Goal: Information Seeking & Learning: Learn about a topic

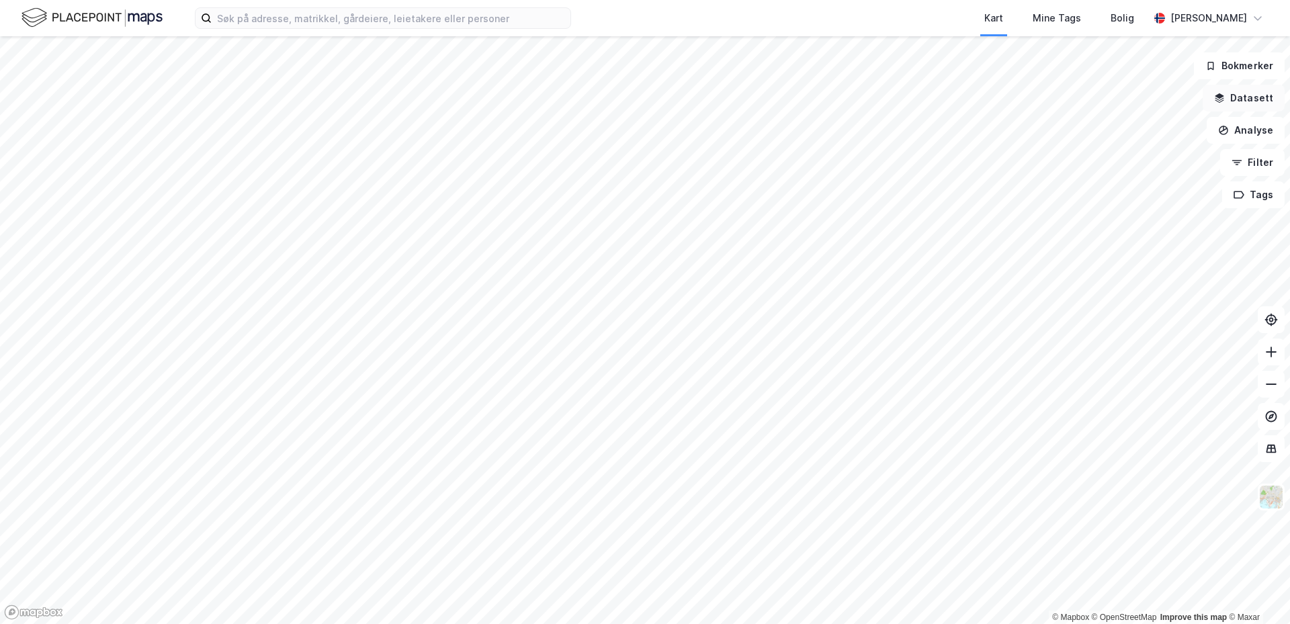
click at [1258, 99] on button "Datasett" at bounding box center [1244, 98] width 82 height 27
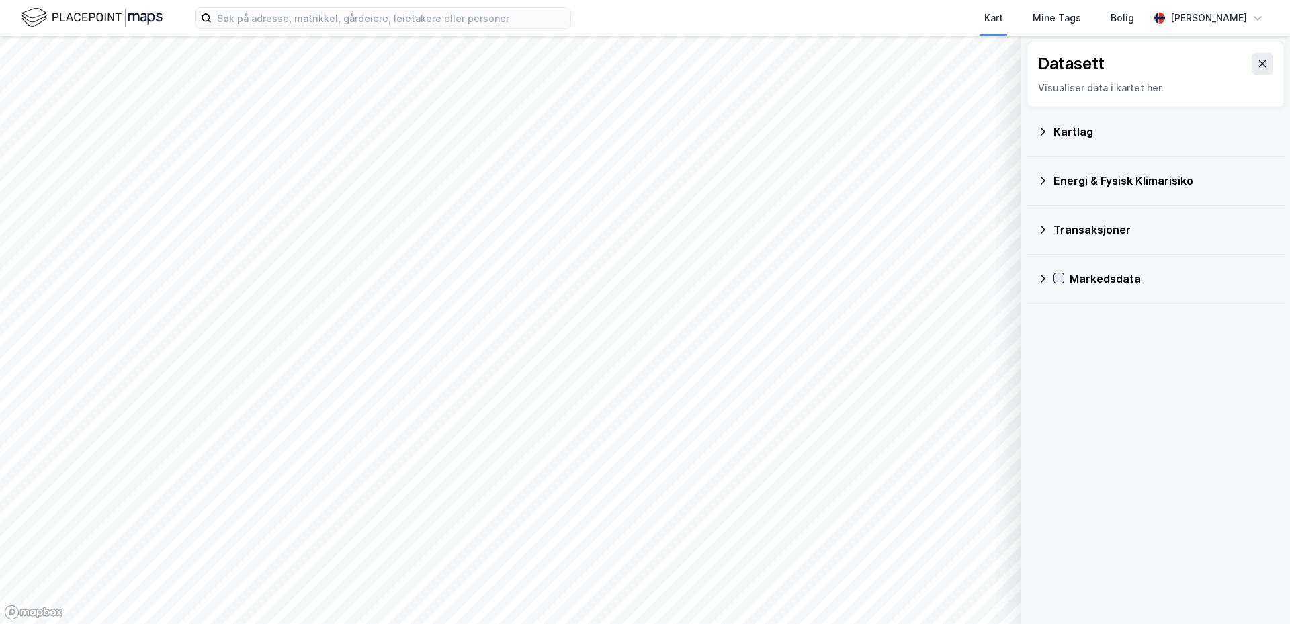
click at [1058, 277] on icon at bounding box center [1058, 277] width 9 height 9
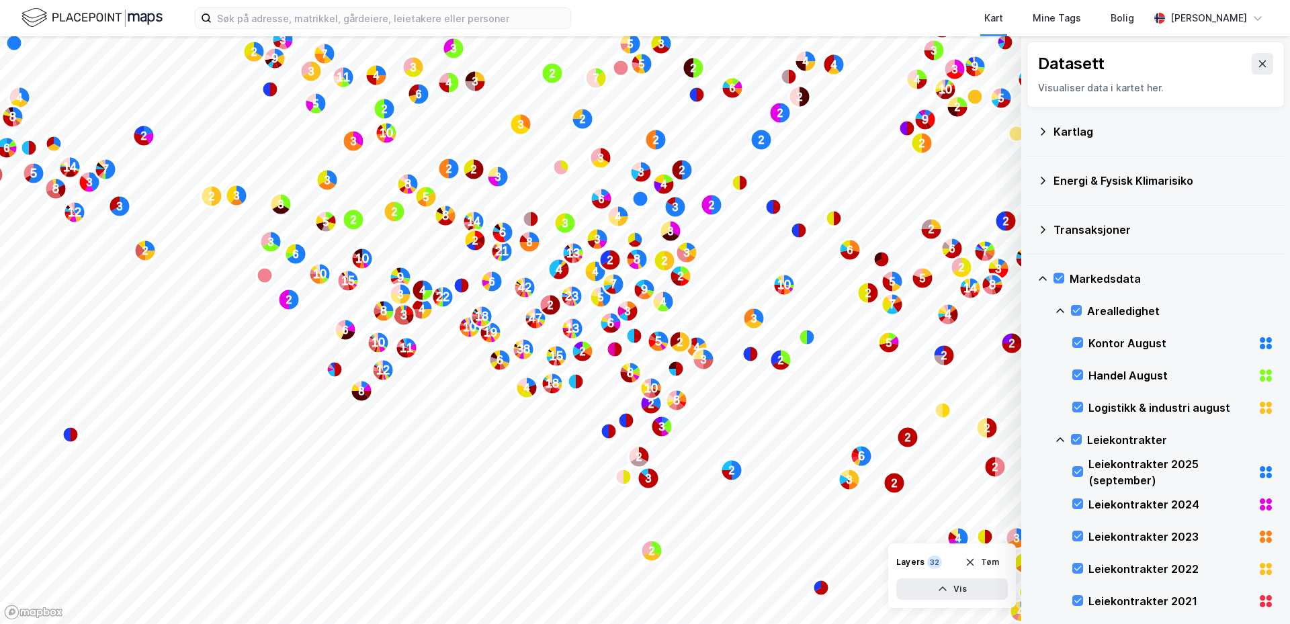
click at [1097, 339] on div "Kontor August" at bounding box center [1170, 343] width 164 height 16
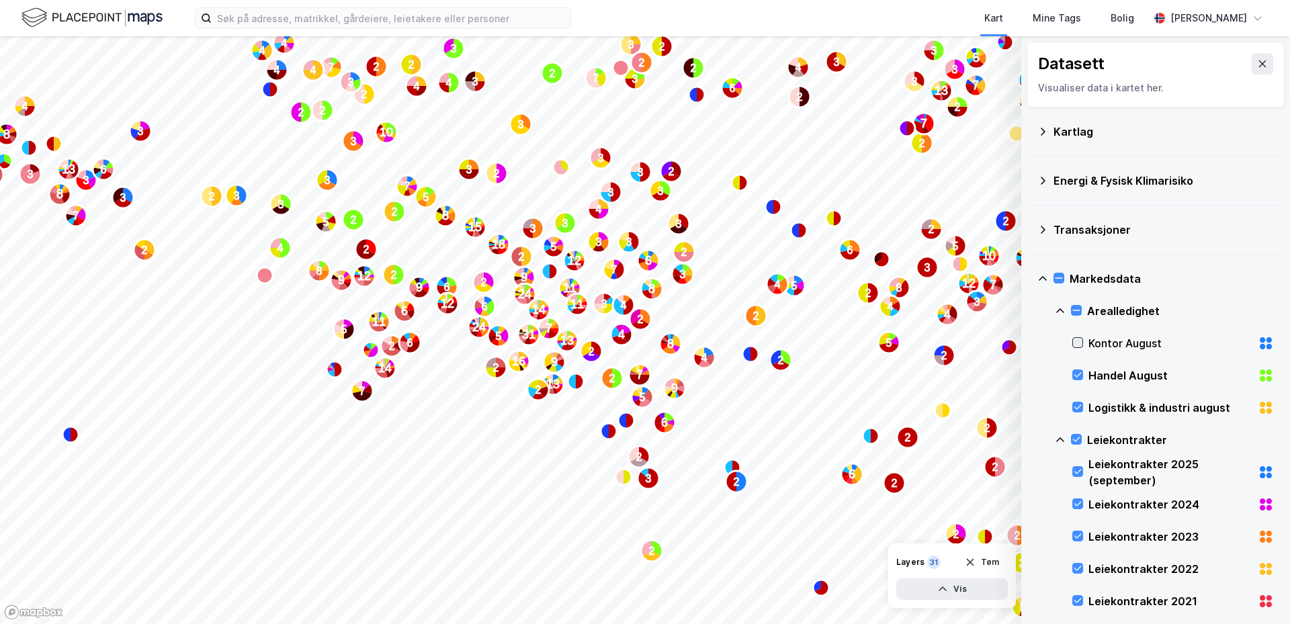
click at [1076, 342] on icon at bounding box center [1077, 342] width 9 height 9
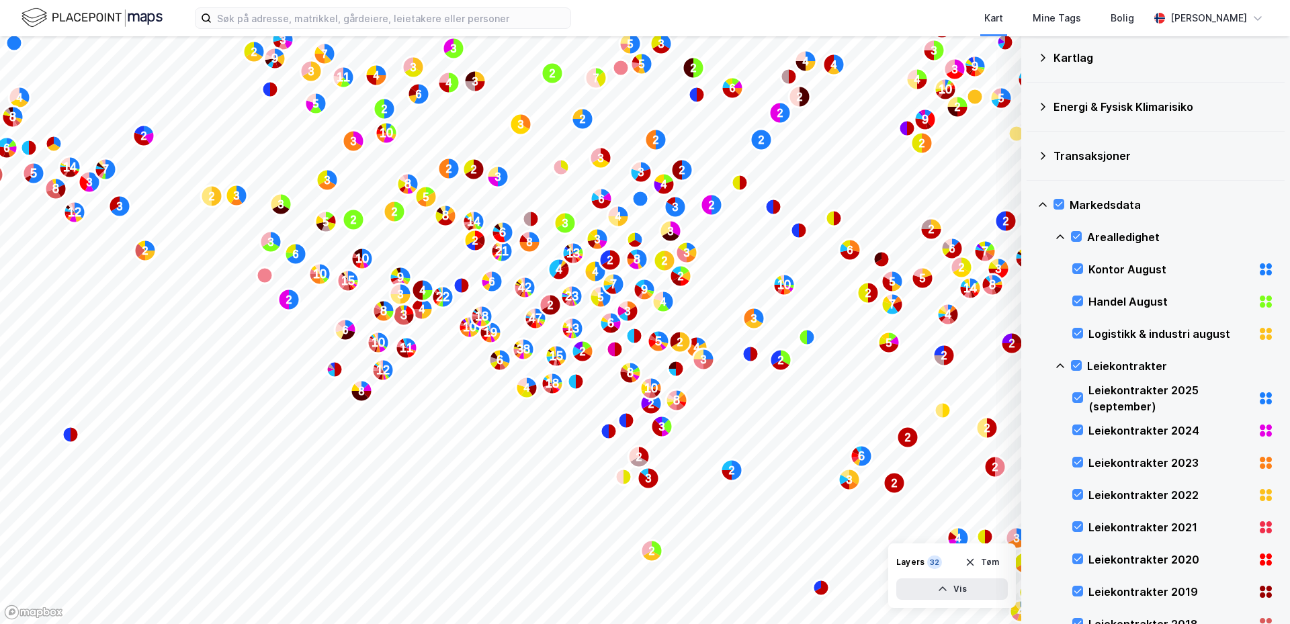
scroll to position [202, 0]
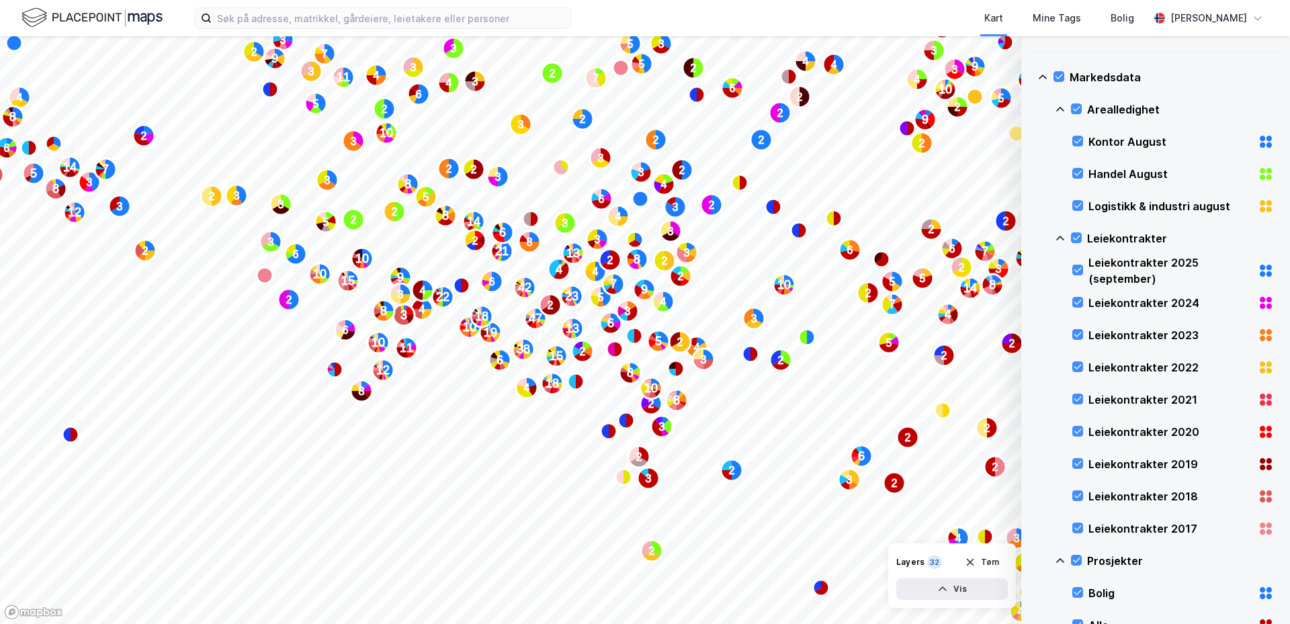
click at [1108, 261] on div "Leiekontrakter 2025 (september)" at bounding box center [1170, 271] width 164 height 32
click at [1107, 261] on div "Leiekontrakter 2025 (september)" at bounding box center [1170, 271] width 164 height 32
click at [1077, 302] on icon at bounding box center [1077, 302] width 9 height 9
click at [1074, 336] on icon at bounding box center [1077, 334] width 9 height 9
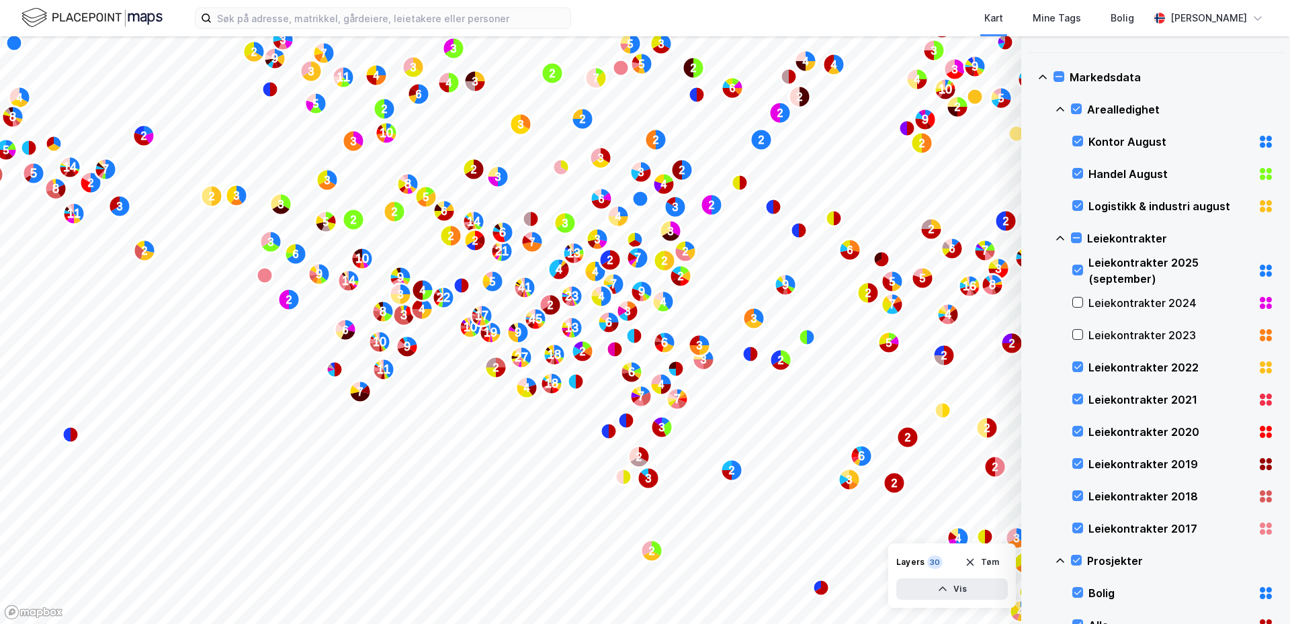
click at [1074, 376] on div "Leiekontrakter 2022" at bounding box center [1173, 367] width 202 height 32
drag, startPoint x: 1076, startPoint y: 398, endPoint x: 1076, endPoint y: 412, distance: 14.8
click at [1076, 398] on icon at bounding box center [1077, 398] width 9 height 9
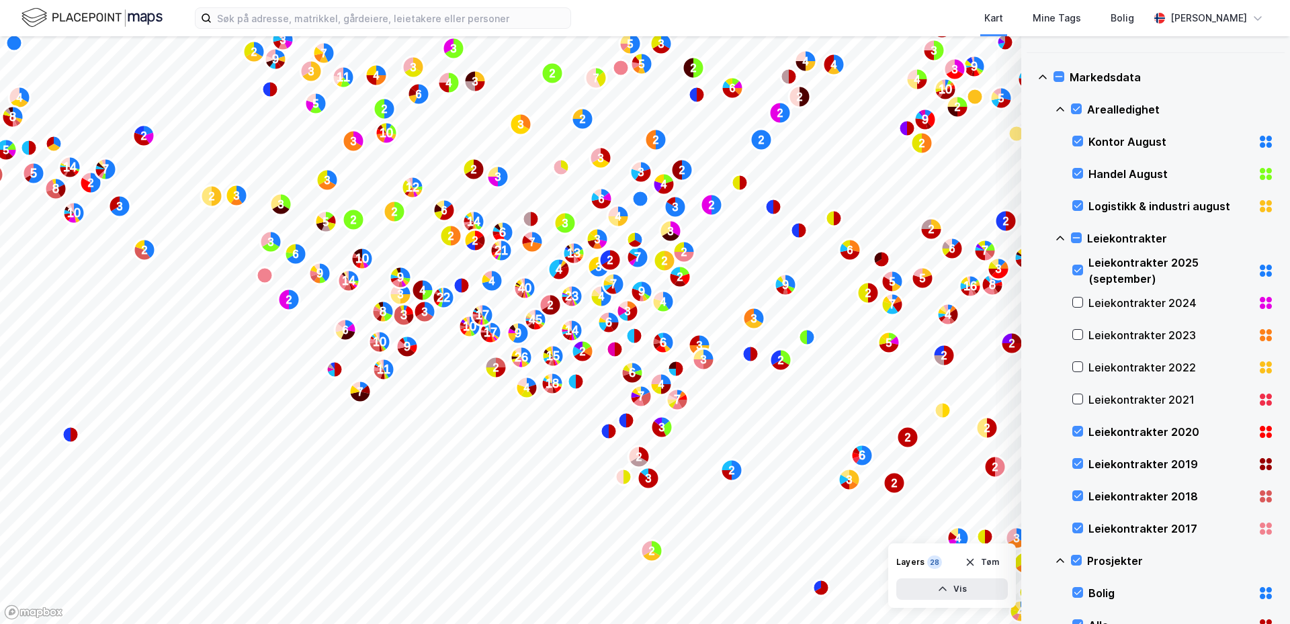
click at [1077, 431] on icon at bounding box center [1077, 431] width 9 height 9
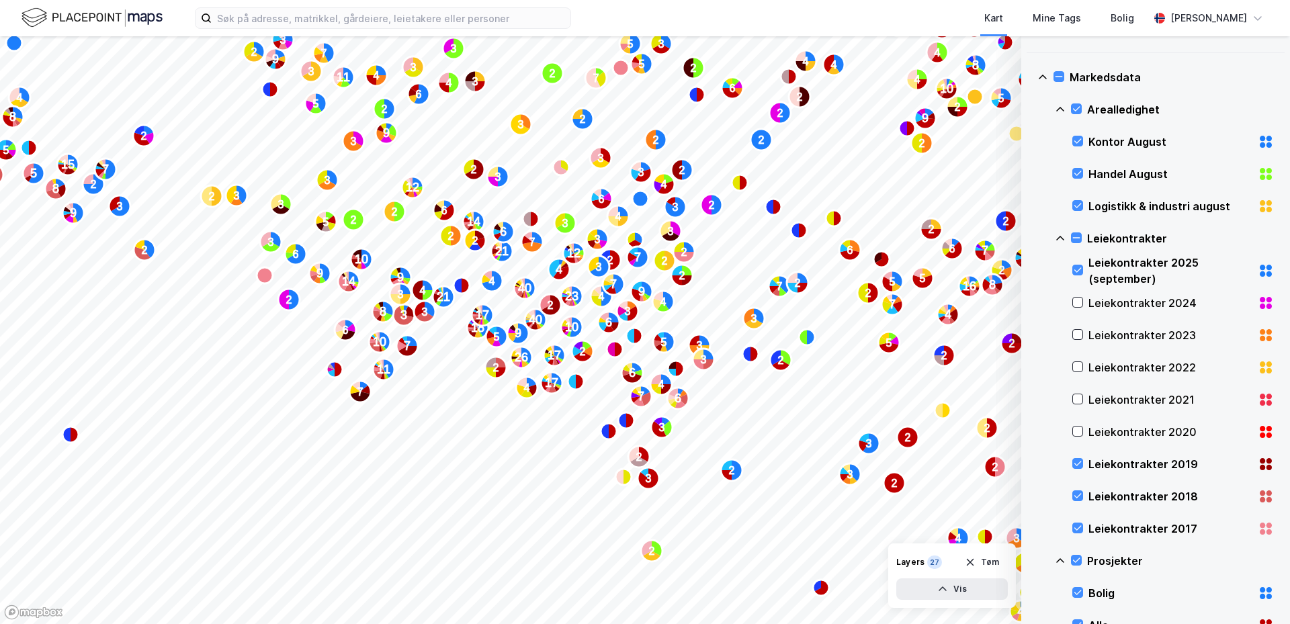
click at [612, 226] on circle "Map marker" at bounding box center [617, 216] width 21 height 21
click at [616, 215] on text "4" at bounding box center [618, 216] width 6 height 11
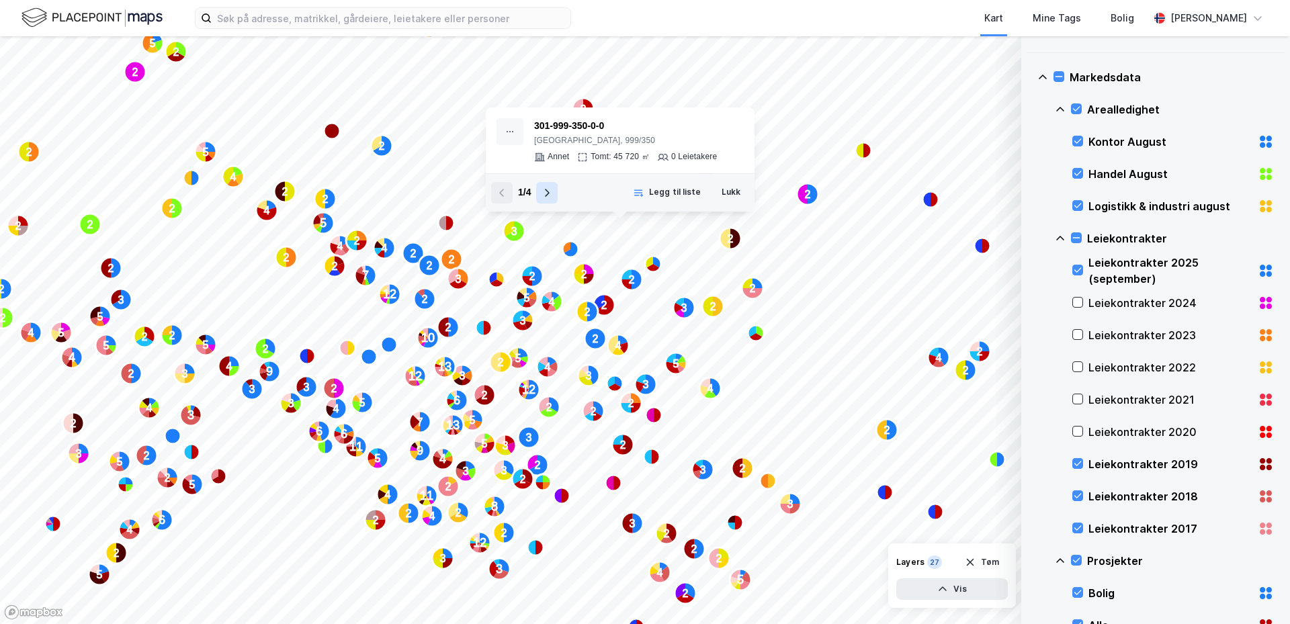
click at [543, 194] on icon at bounding box center [546, 192] width 11 height 11
click at [737, 198] on button "Lukk" at bounding box center [731, 192] width 36 height 21
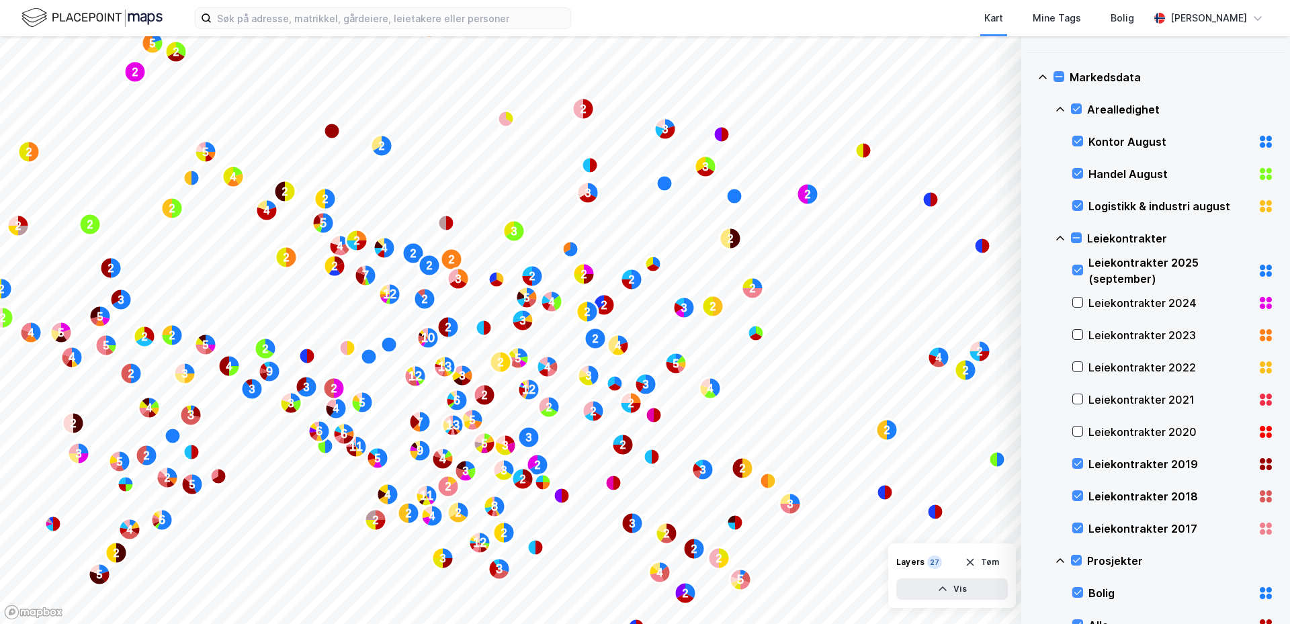
click at [1078, 423] on div "Leiekontrakter 2020" at bounding box center [1173, 432] width 202 height 32
click at [1075, 394] on icon at bounding box center [1077, 398] width 9 height 9
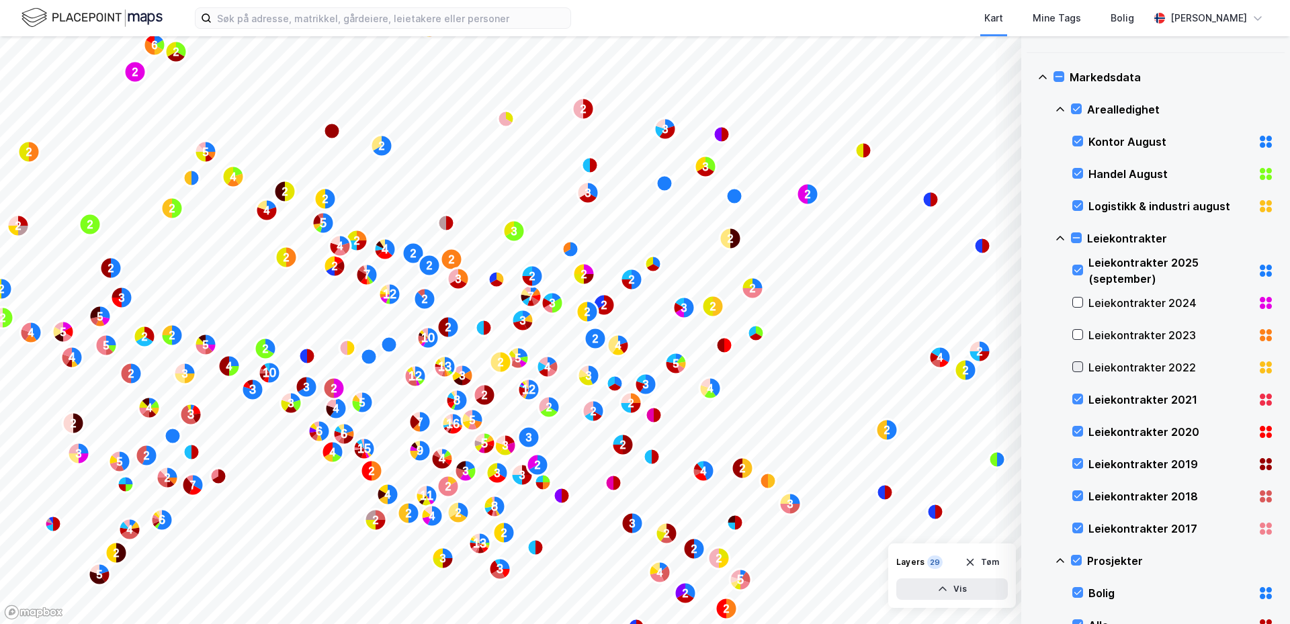
click at [1075, 363] on icon at bounding box center [1077, 366] width 9 height 9
click at [1078, 334] on icon at bounding box center [1077, 334] width 9 height 9
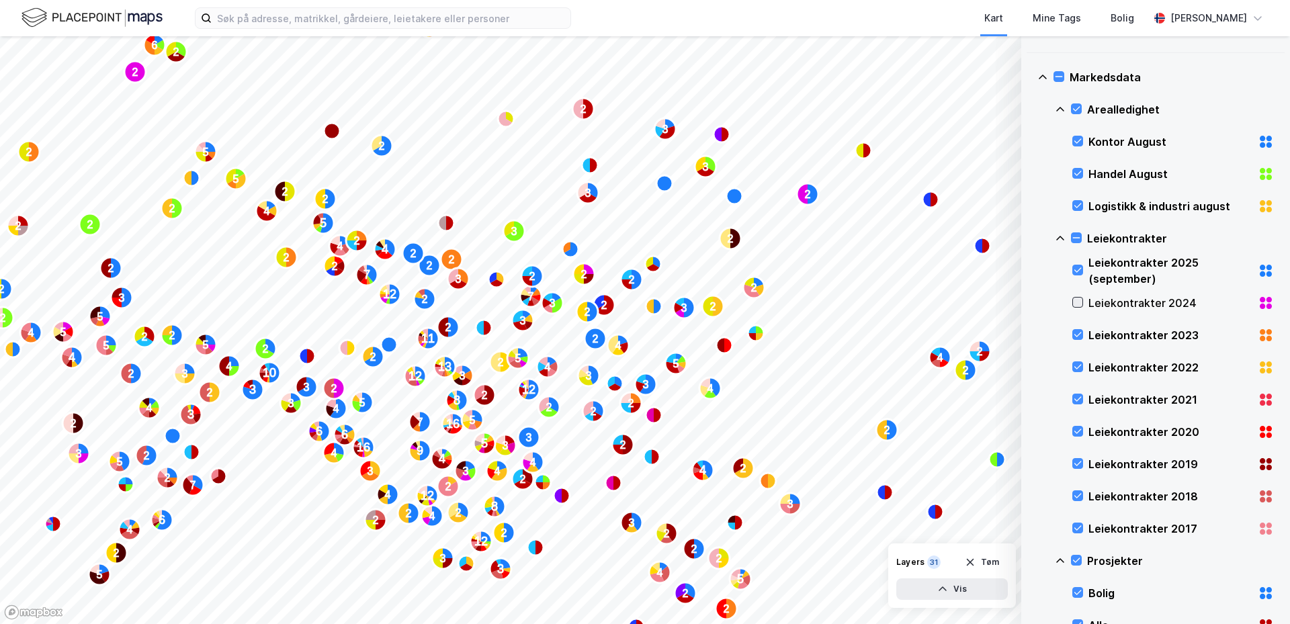
click at [1077, 305] on icon at bounding box center [1077, 302] width 7 height 5
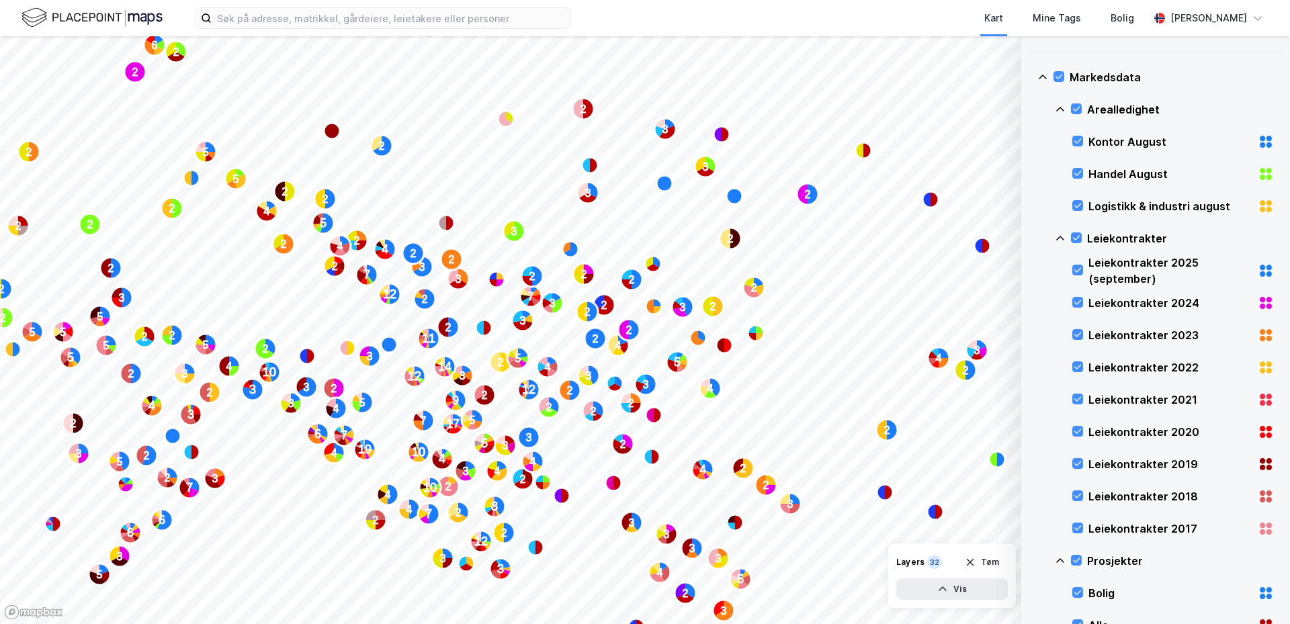
scroll to position [470, 0]
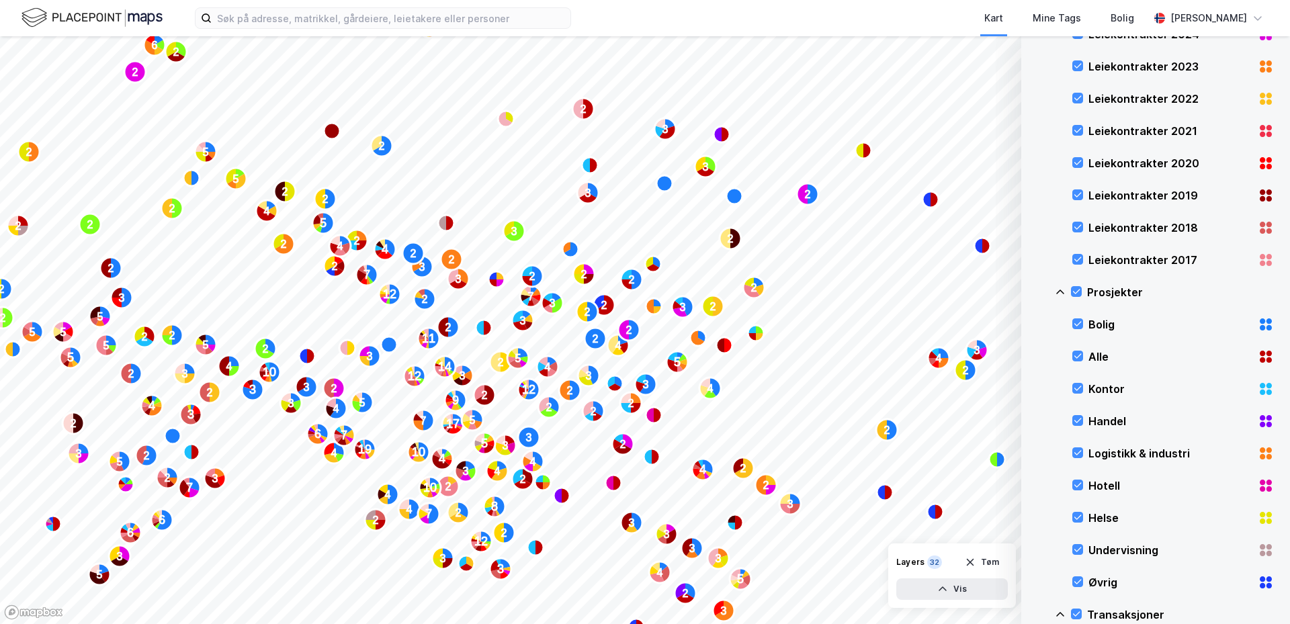
click at [1100, 450] on div "Logistikk & industri" at bounding box center [1170, 453] width 164 height 16
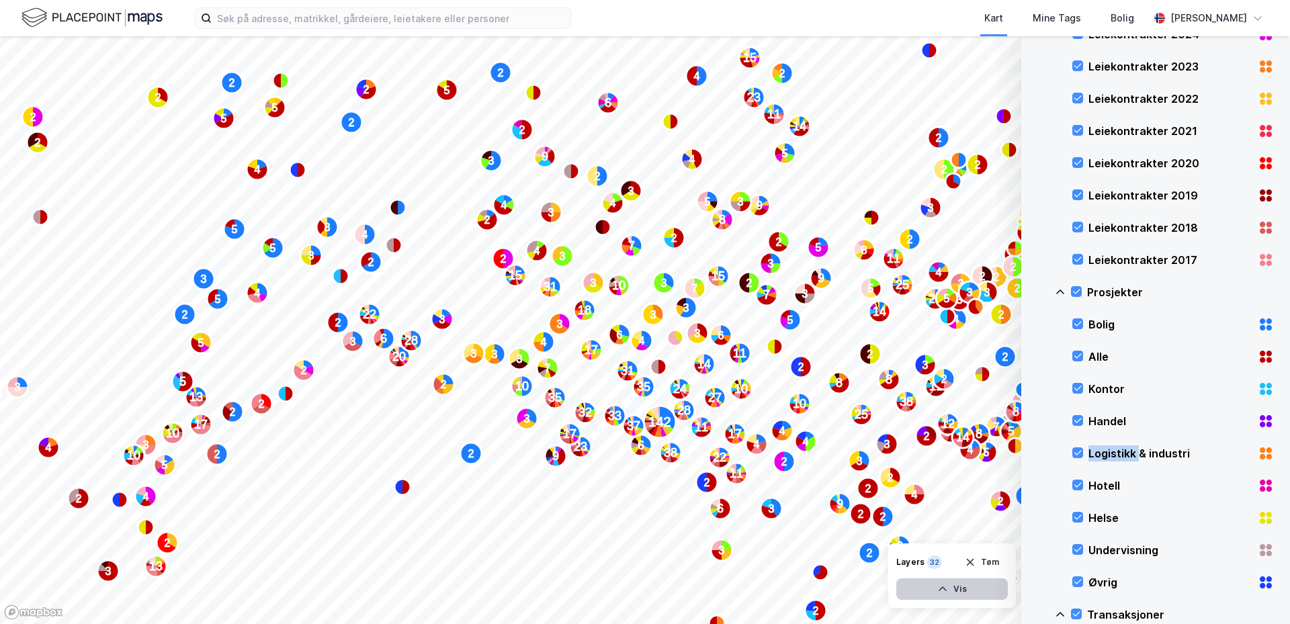
click at [947, 586] on icon "button" at bounding box center [942, 589] width 11 height 11
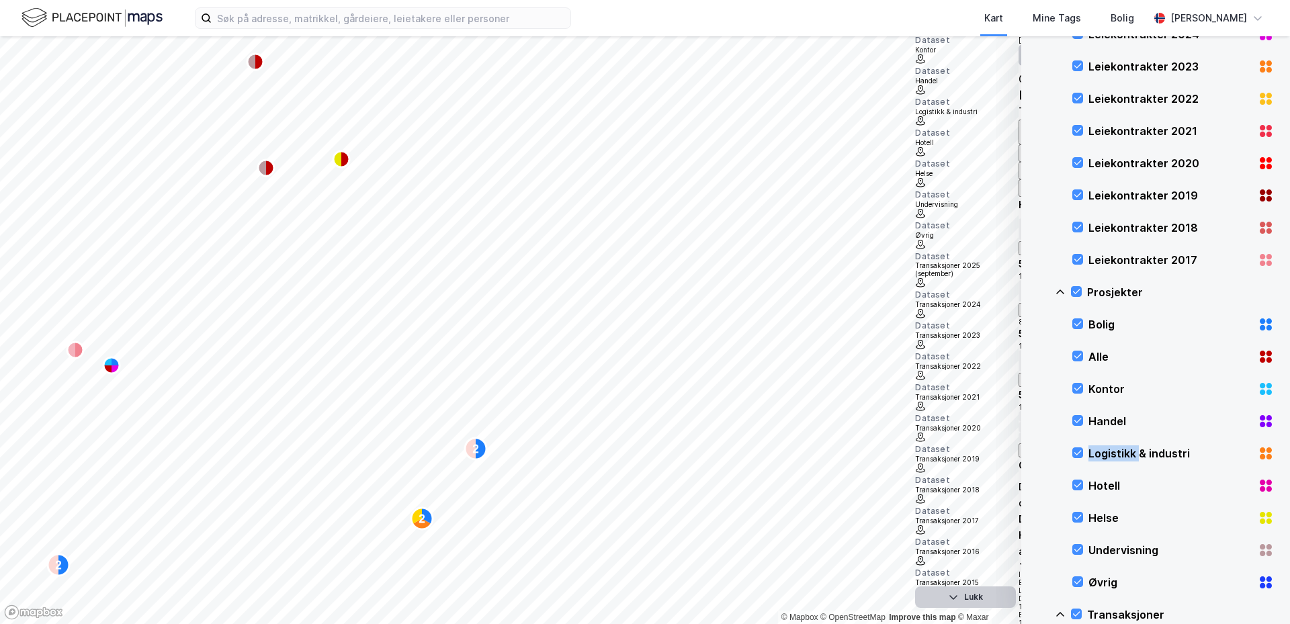
click at [1024, 60] on icon at bounding box center [1029, 55] width 11 height 11
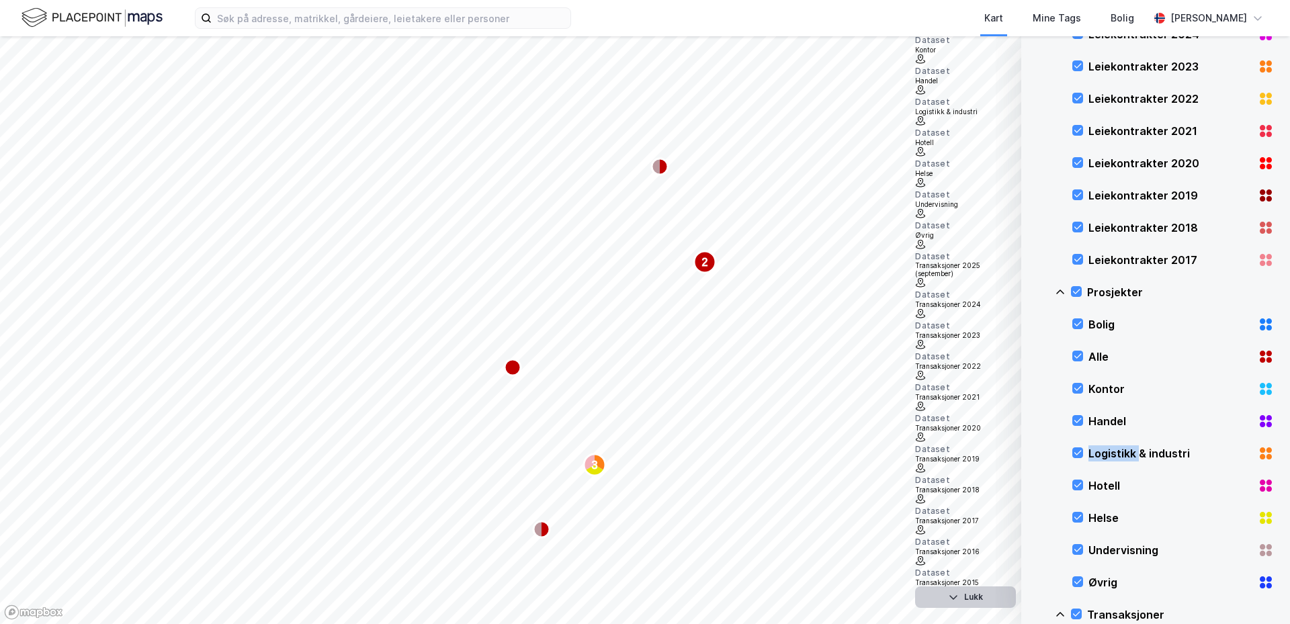
scroll to position [134, 0]
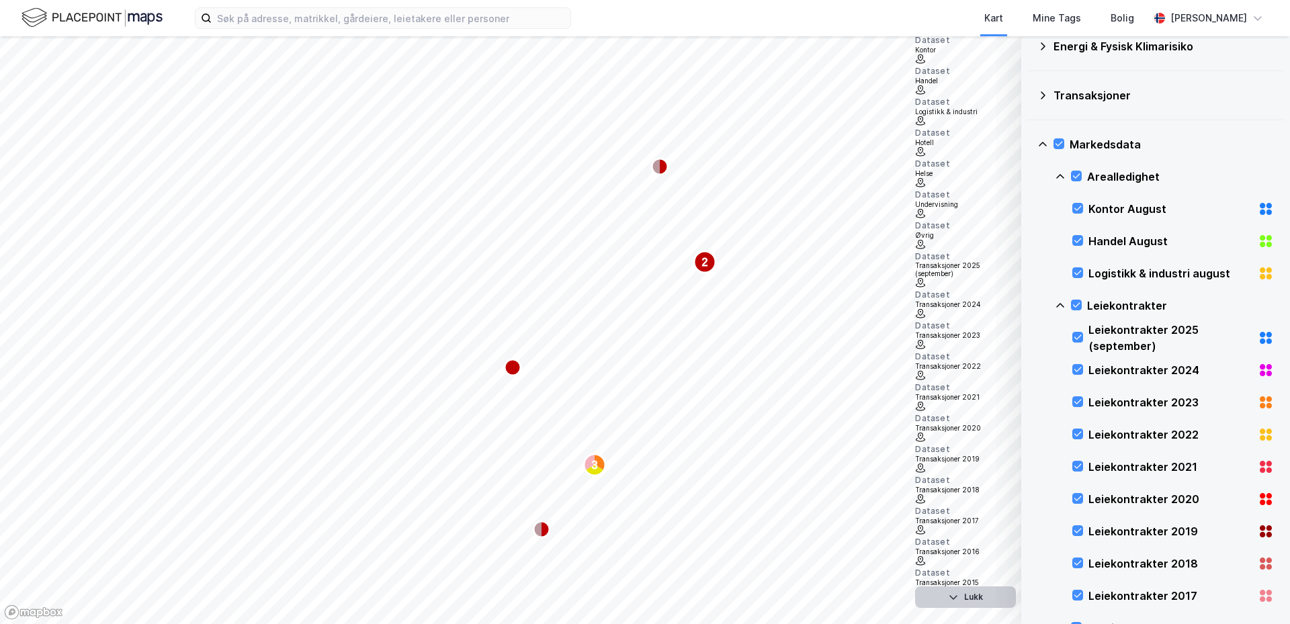
click at [1061, 138] on div "Markedsdata" at bounding box center [1155, 144] width 236 height 32
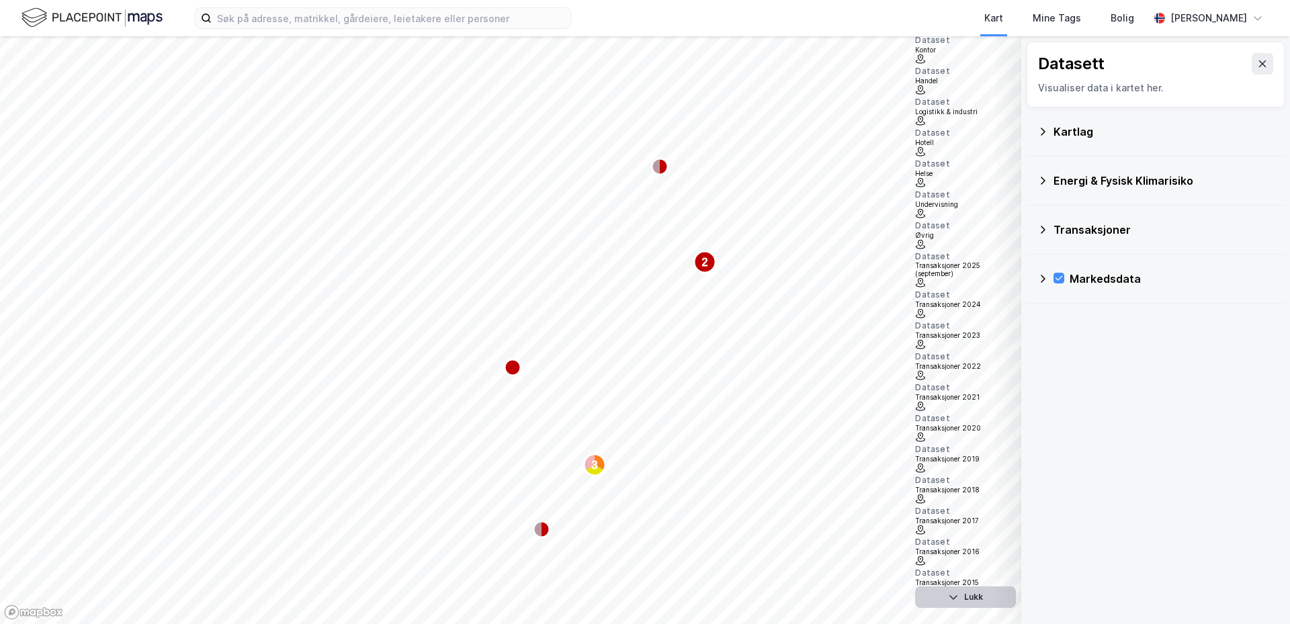
scroll to position [0, 0]
click at [1042, 278] on icon at bounding box center [1042, 278] width 11 height 11
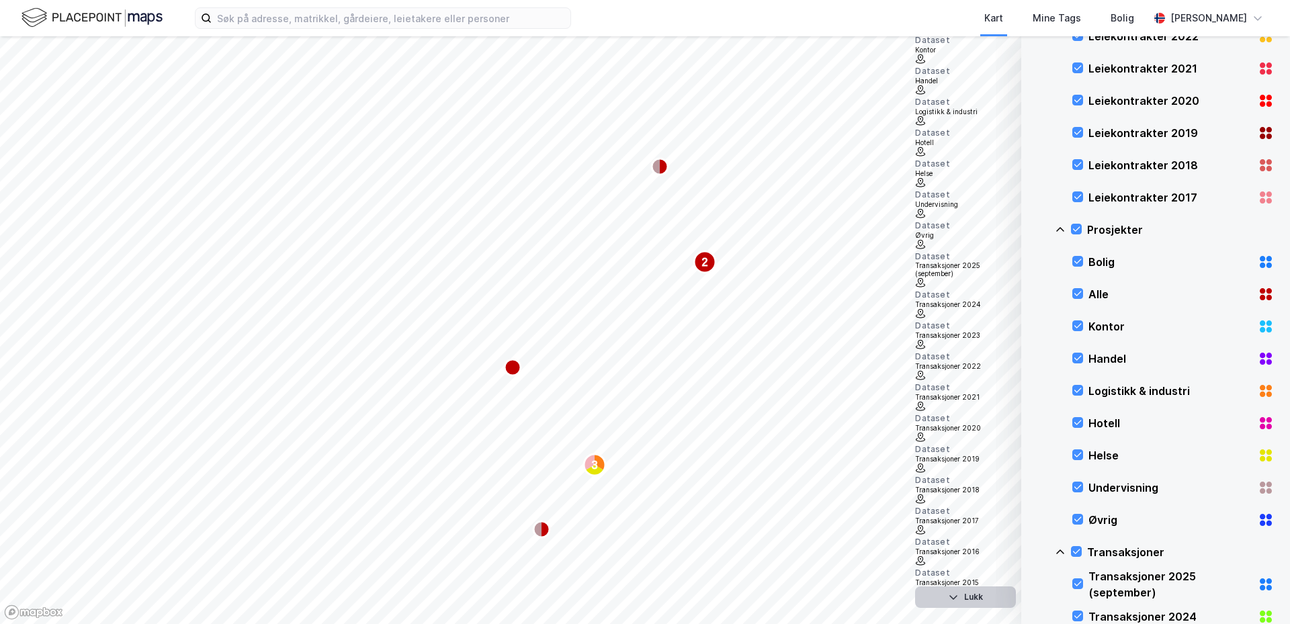
scroll to position [376, 0]
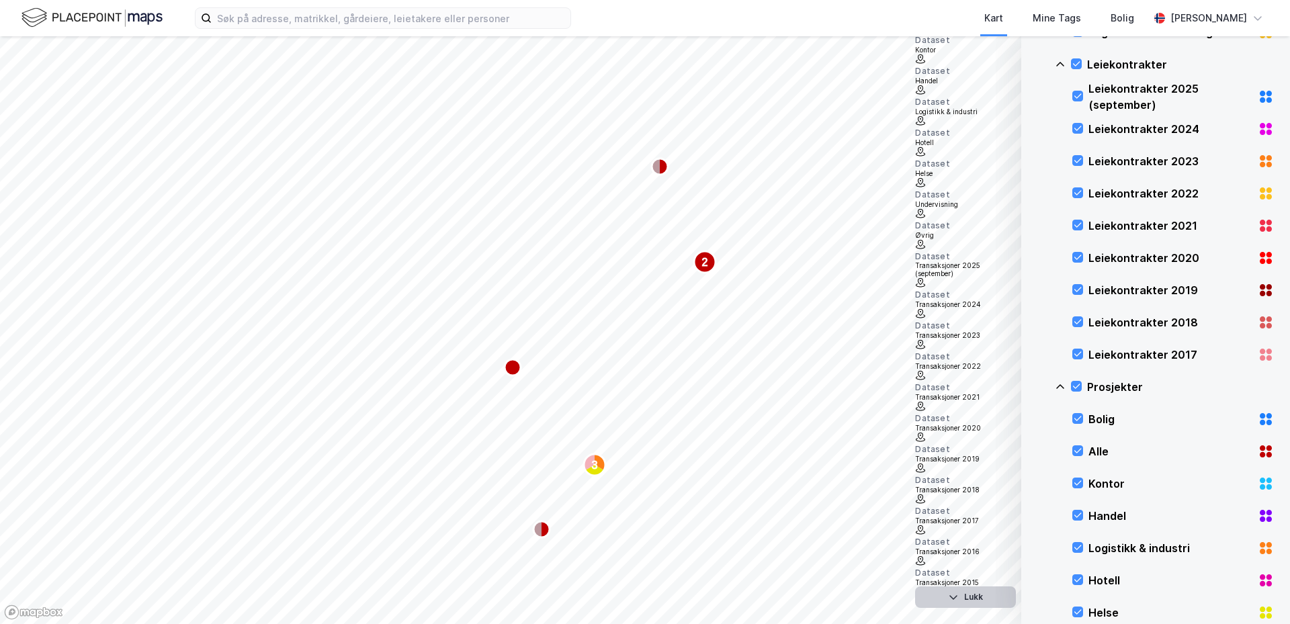
click at [1098, 545] on div "Logistikk & industri" at bounding box center [1170, 548] width 164 height 16
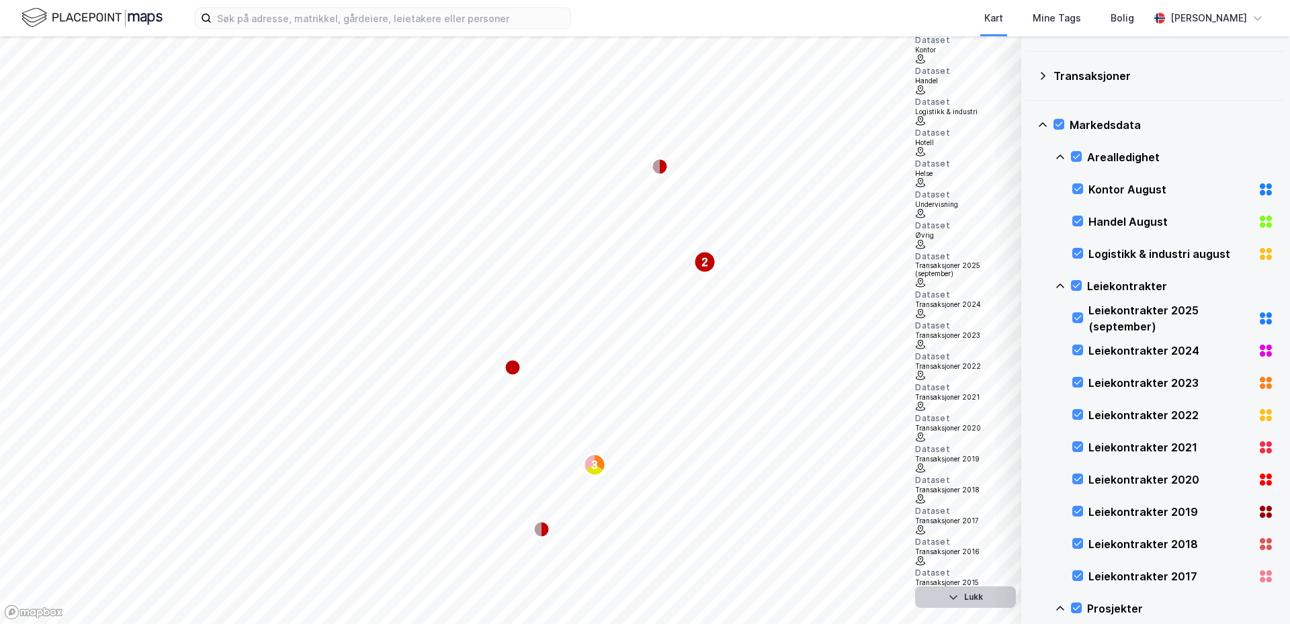
scroll to position [0, 0]
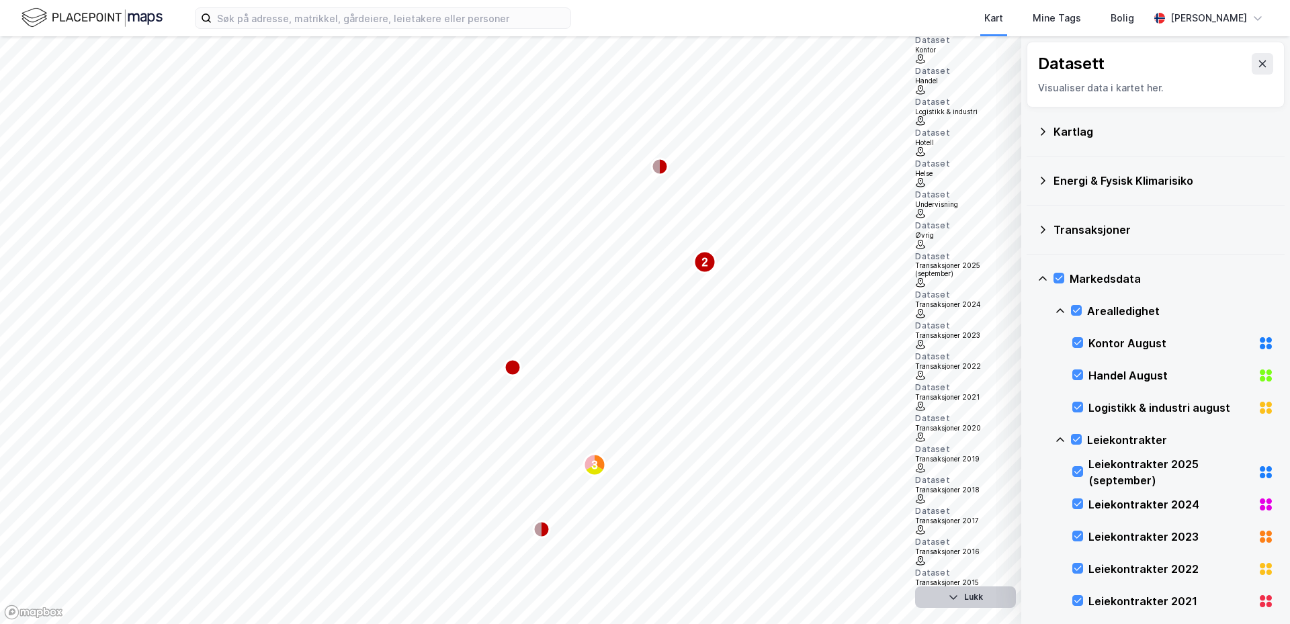
click at [1039, 131] on icon at bounding box center [1042, 131] width 11 height 11
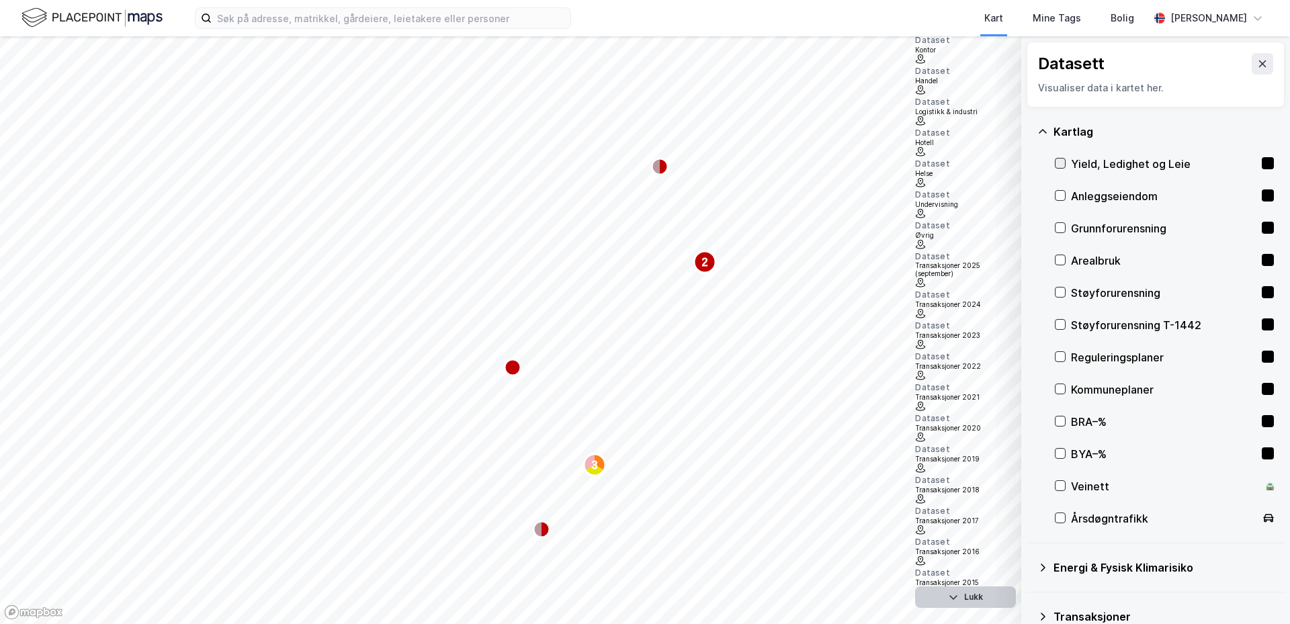
click at [1061, 164] on icon at bounding box center [1060, 163] width 7 height 5
click at [1060, 196] on icon at bounding box center [1059, 195] width 9 height 9
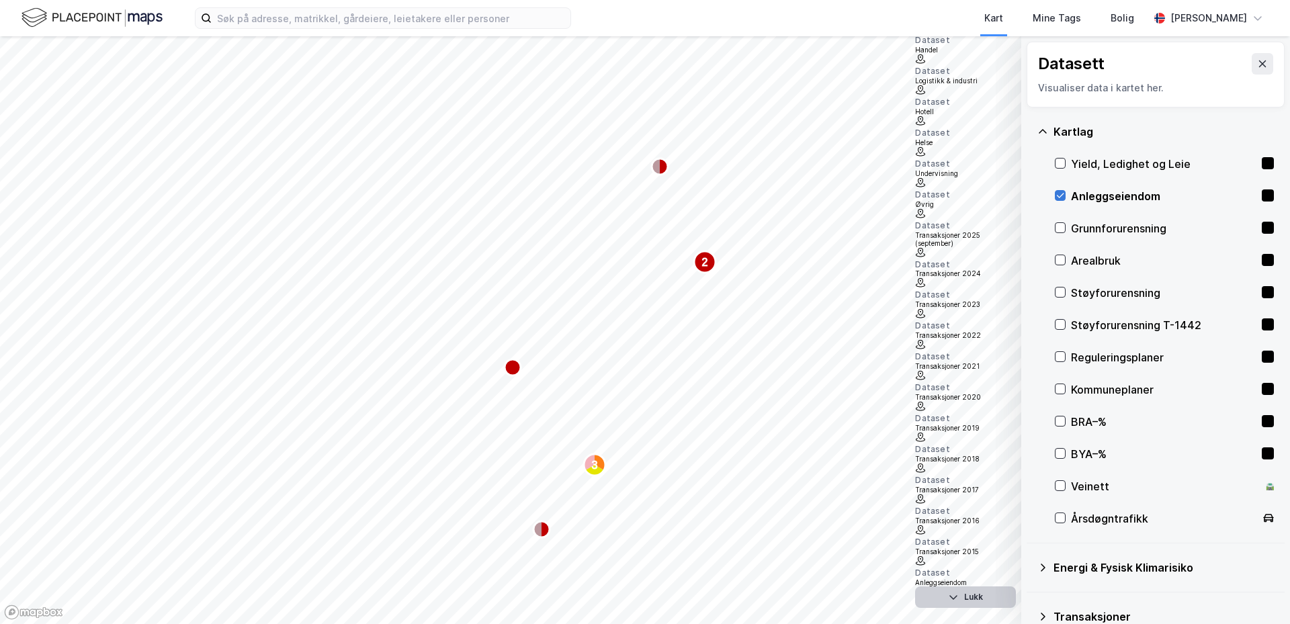
click at [1060, 196] on icon at bounding box center [1059, 195] width 9 height 9
click at [1063, 228] on icon at bounding box center [1059, 227] width 9 height 9
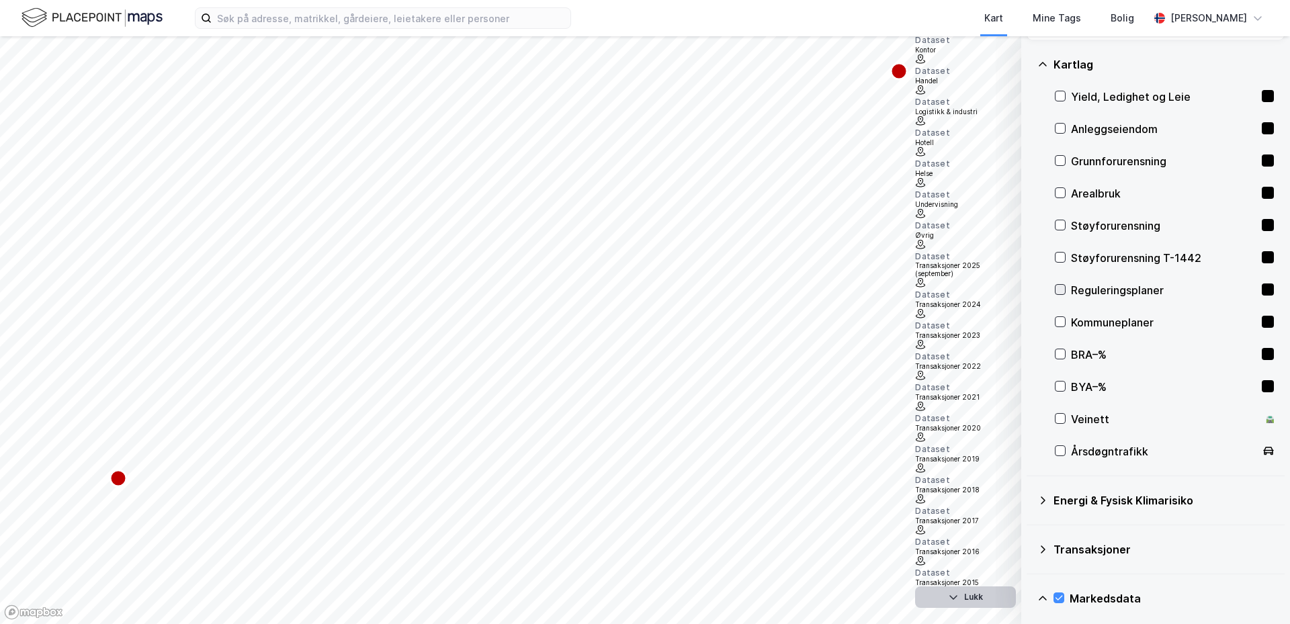
click at [1058, 285] on icon at bounding box center [1059, 289] width 9 height 9
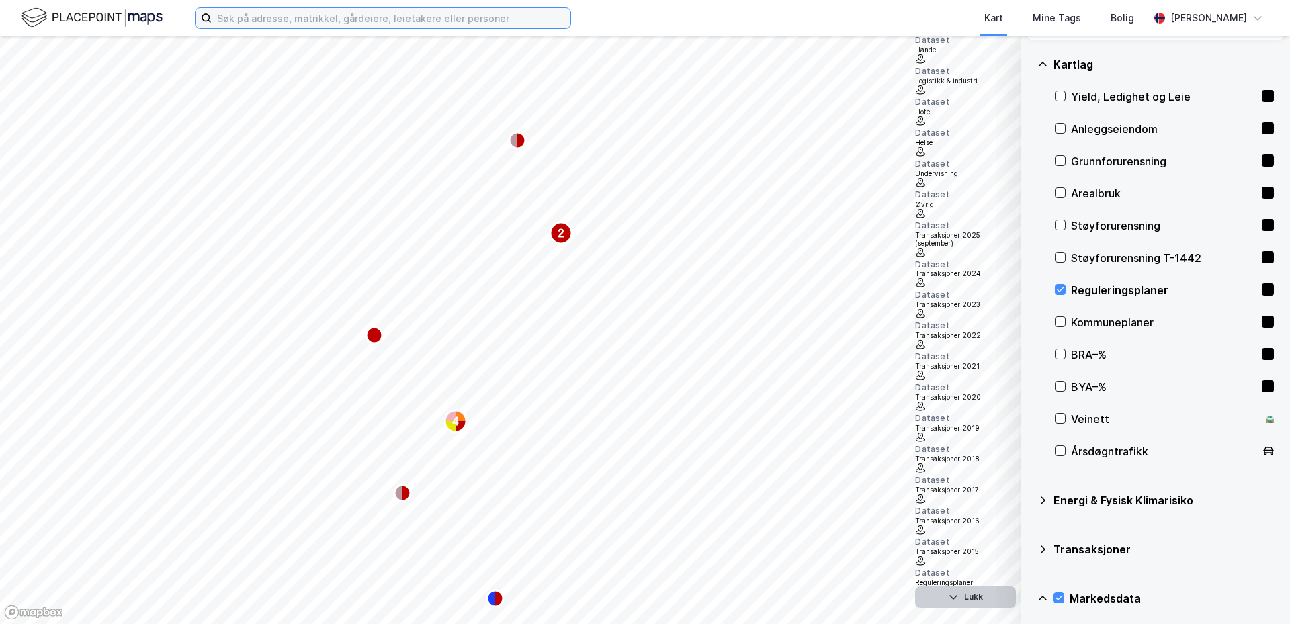
click at [253, 19] on input at bounding box center [391, 18] width 359 height 20
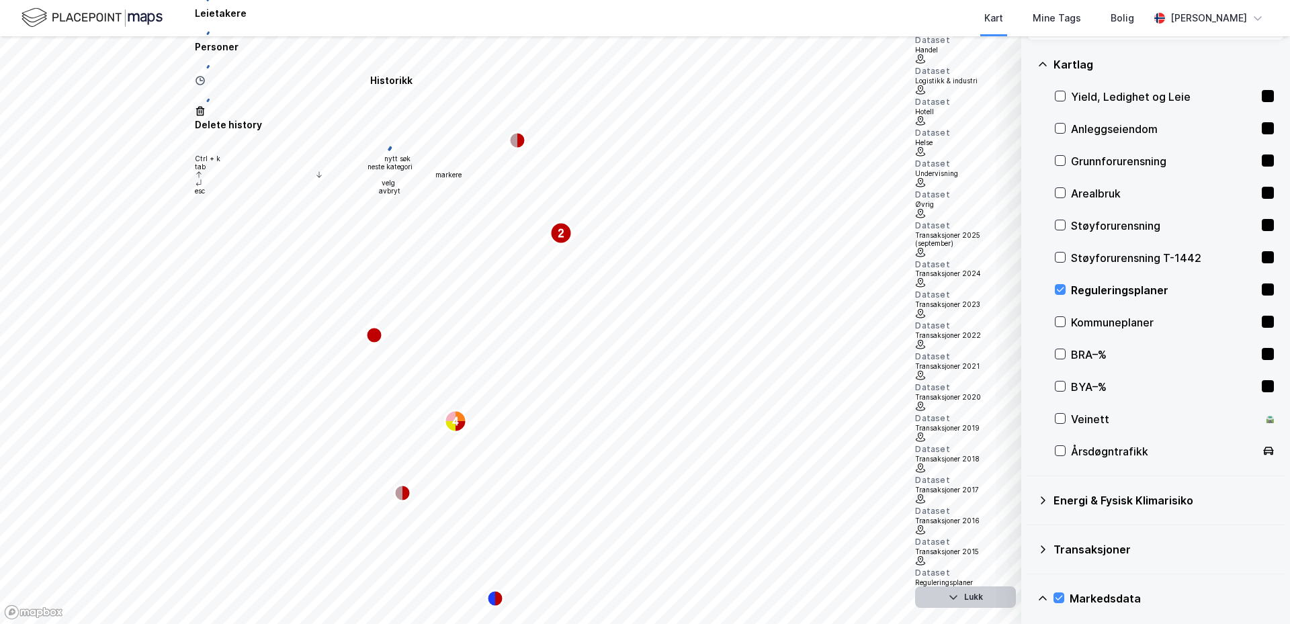
type input "[STREET_ADDRESS]"
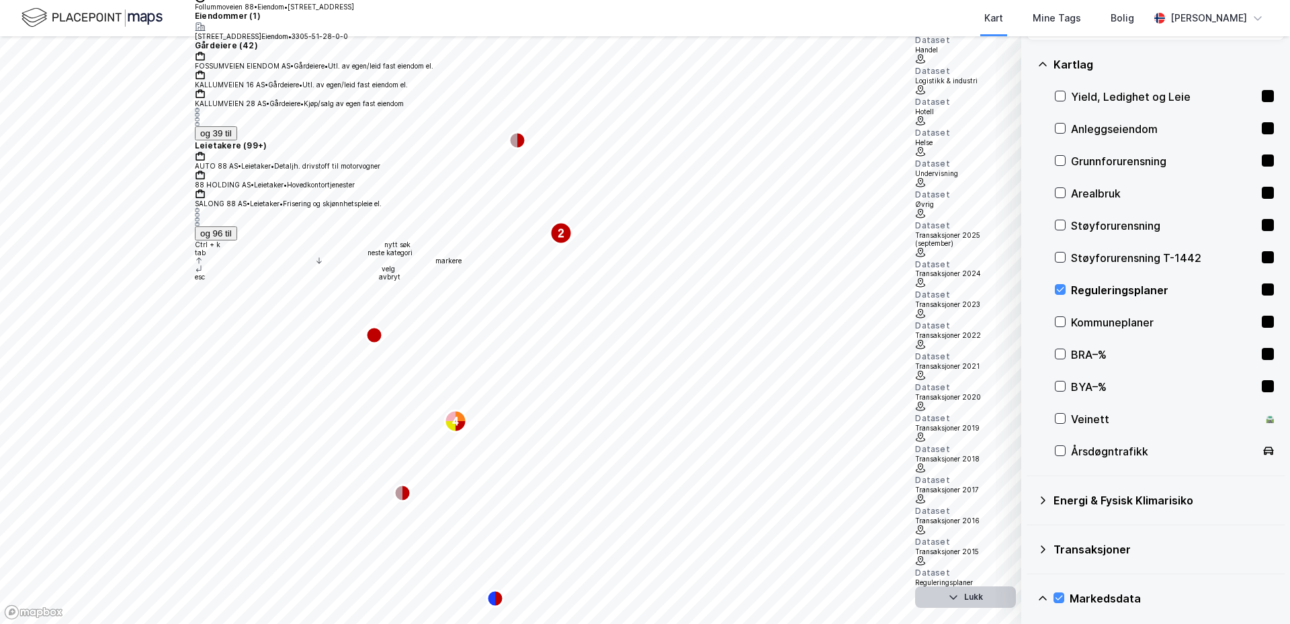
click at [254, 11] on span "Follummoveien 88" at bounding box center [224, 7] width 59 height 8
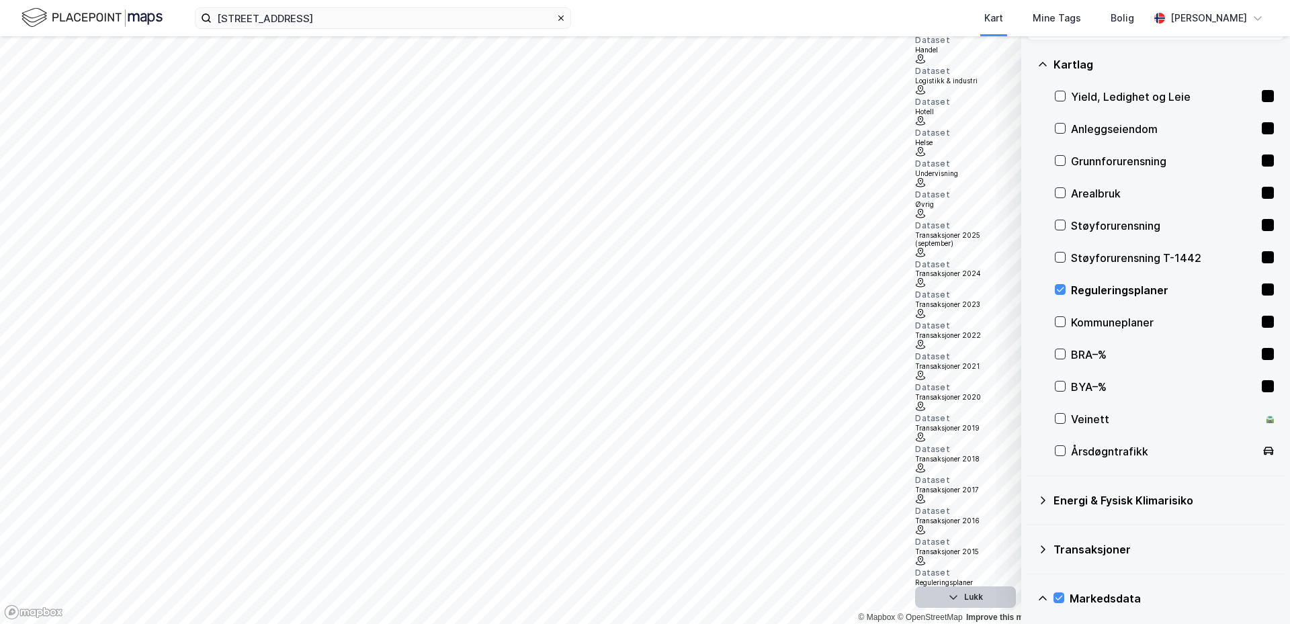
scroll to position [3, 0]
click at [533, 372] on icon "Map marker" at bounding box center [533, 368] width 8 height 16
click at [1016, 538] on div "Logistikk & industri Prosjekter — Aktiverte datasett" at bounding box center [1152, 559] width 273 height 43
click at [1016, 527] on icon at bounding box center [1021, 532] width 11 height 11
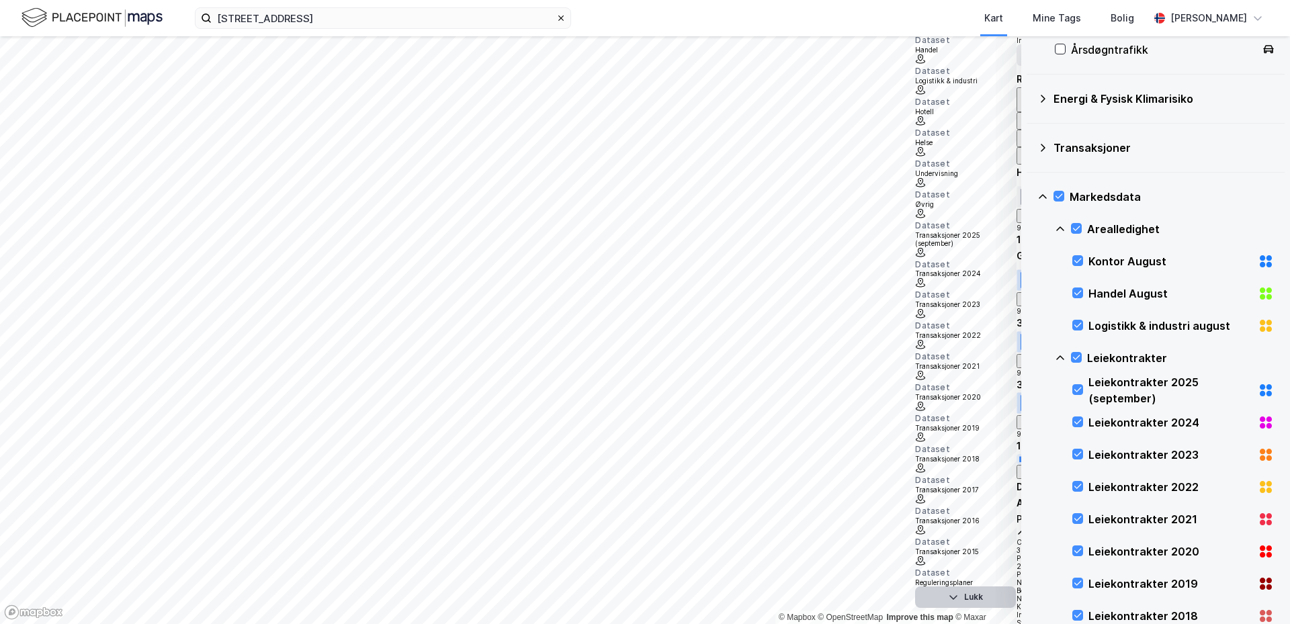
scroll to position [470, 0]
click at [1117, 326] on div "Logistikk & industri august" at bounding box center [1170, 324] width 164 height 16
click at [1096, 379] on div "Leietakere 1" at bounding box center [1193, 387] width 194 height 16
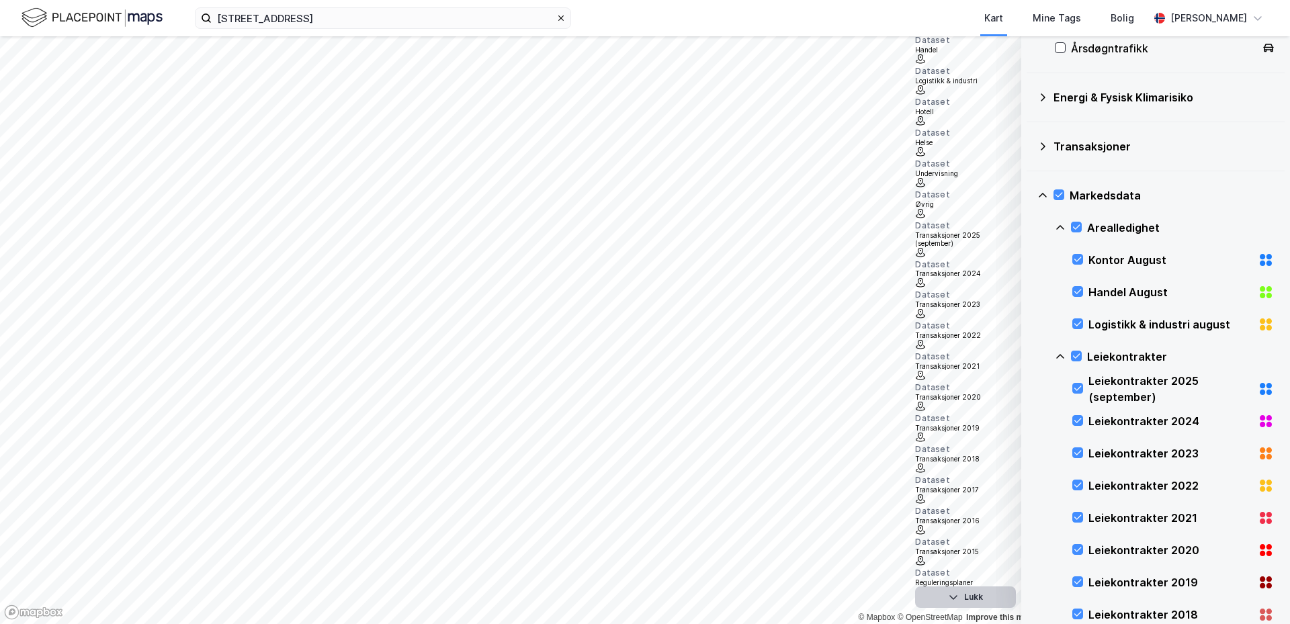
scroll to position [19, 0]
click at [1096, 395] on div "Datasett" at bounding box center [1193, 399] width 194 height 8
click at [1082, 411] on div "4" at bounding box center [1186, 415] width 208 height 8
click at [1101, 56] on icon at bounding box center [1106, 55] width 11 height 11
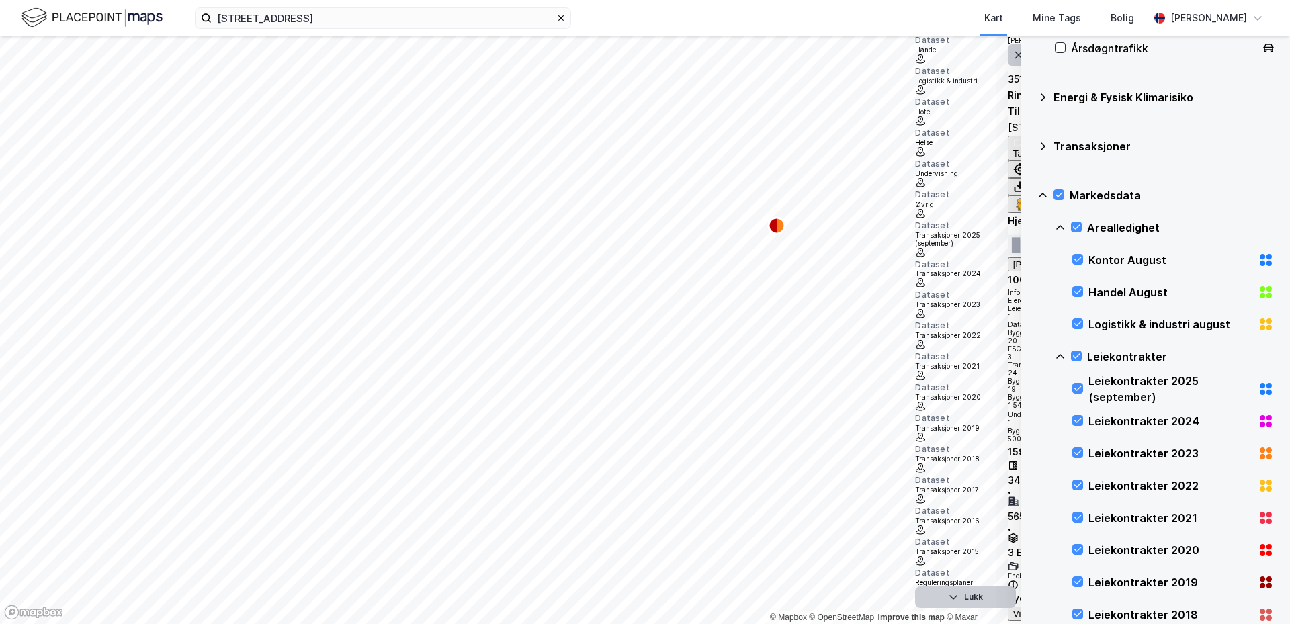
click at [1013, 60] on icon at bounding box center [1018, 55] width 11 height 11
